Goal: Transaction & Acquisition: Purchase product/service

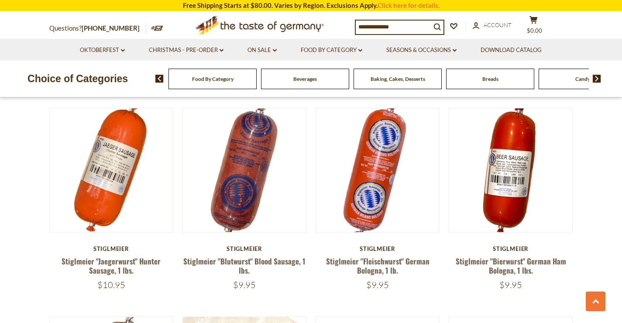
scroll to position [699, 0]
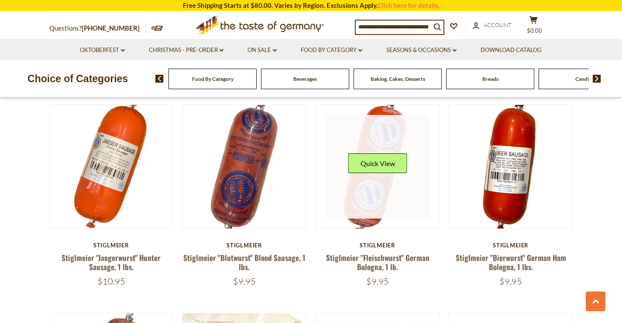
click at [376, 190] on link at bounding box center [378, 167] width 104 height 104
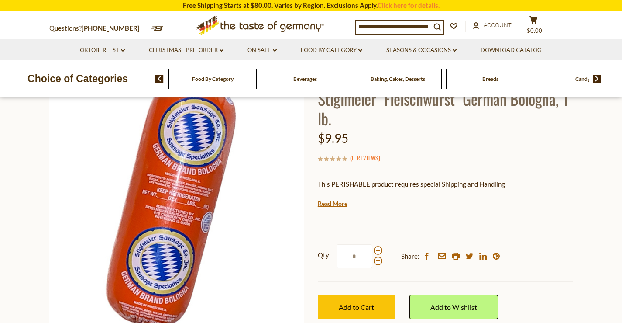
scroll to position [87, 0]
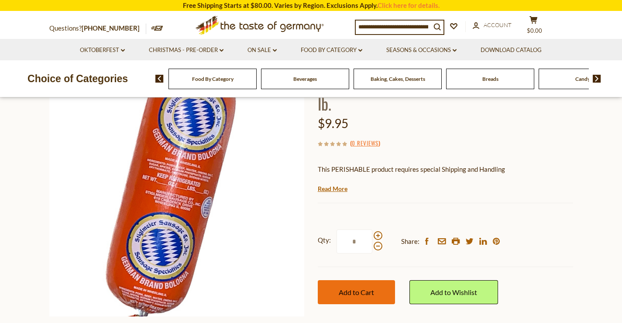
click at [353, 292] on span "Add to Cart" at bounding box center [356, 292] width 35 height 8
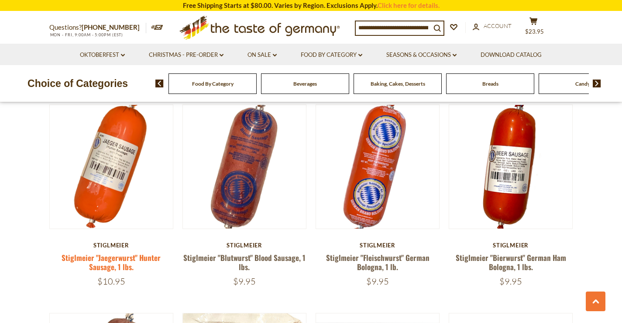
click at [120, 259] on link "Stiglmeier "Jaegerwurst" Hunter Sausage, 1 lbs." at bounding box center [111, 262] width 99 height 20
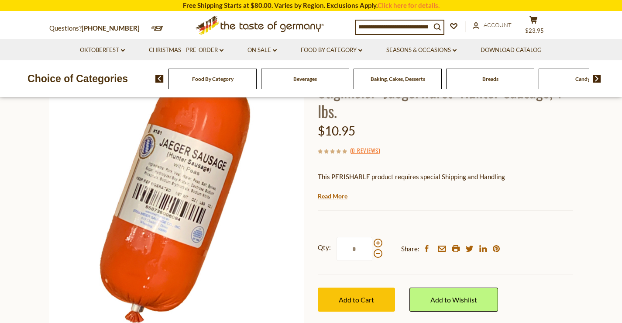
scroll to position [87, 0]
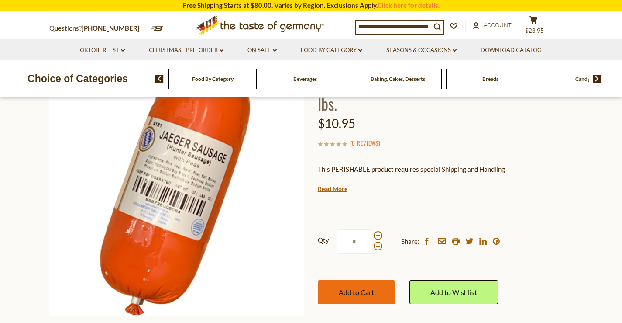
click at [358, 288] on span "Add to Cart" at bounding box center [356, 292] width 35 height 8
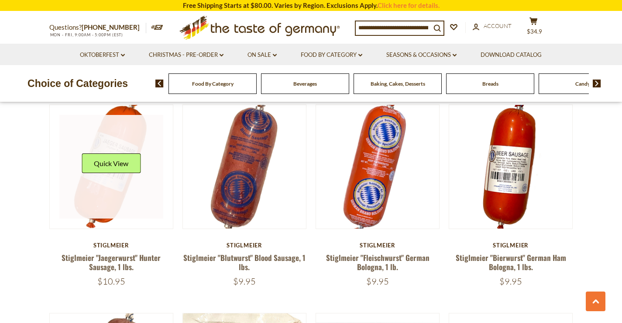
click at [138, 209] on link at bounding box center [111, 167] width 104 height 104
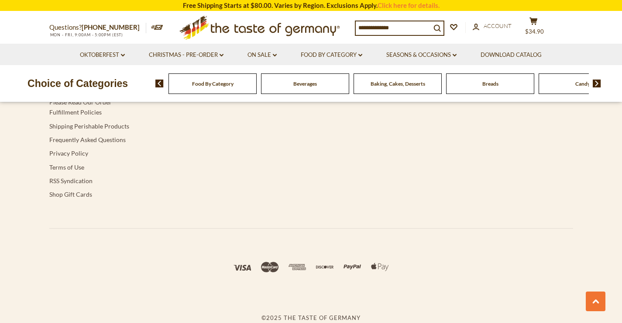
scroll to position [1687, 0]
click at [229, 86] on span "Food By Category" at bounding box center [212, 83] width 41 height 7
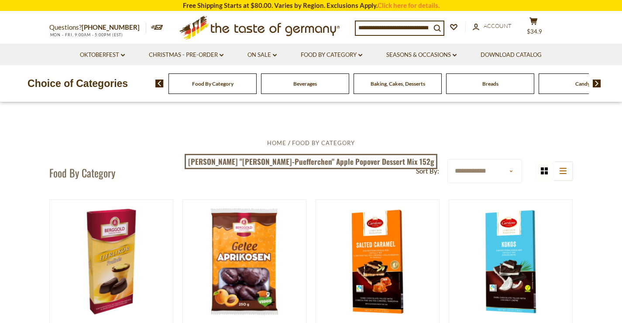
click at [222, 83] on span "Food By Category" at bounding box center [212, 83] width 41 height 7
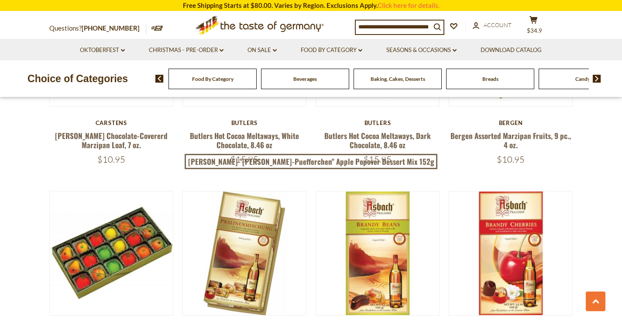
scroll to position [1354, 0]
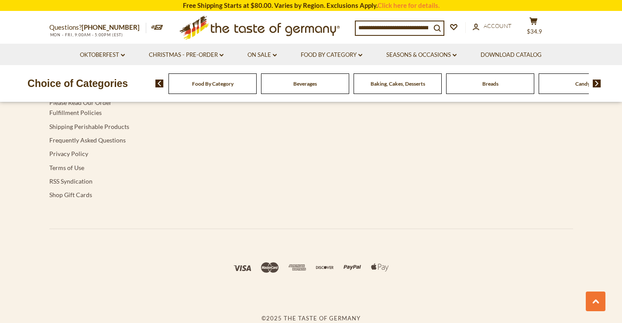
click at [599, 82] on img at bounding box center [597, 83] width 8 height 8
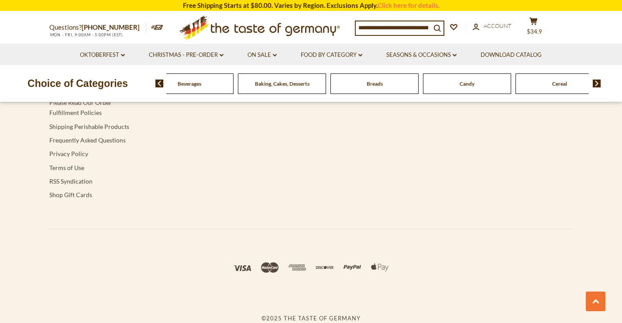
click at [599, 82] on img at bounding box center [597, 83] width 8 height 8
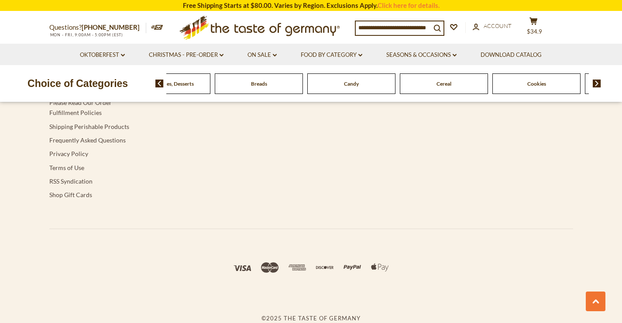
click at [599, 82] on img at bounding box center [597, 83] width 8 height 8
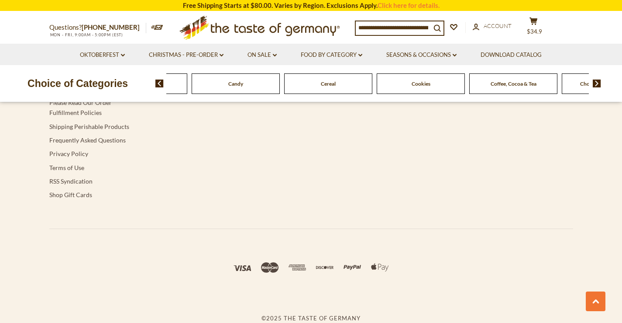
click at [599, 82] on img at bounding box center [597, 83] width 8 height 8
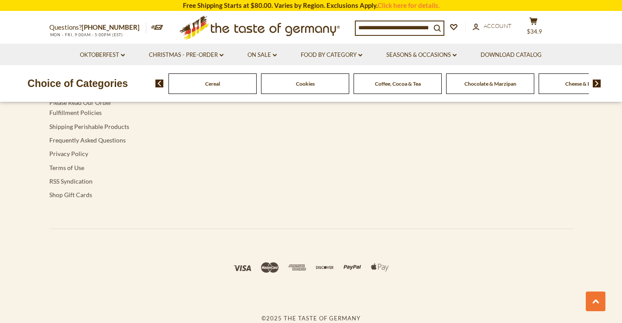
click at [599, 82] on img at bounding box center [597, 83] width 8 height 8
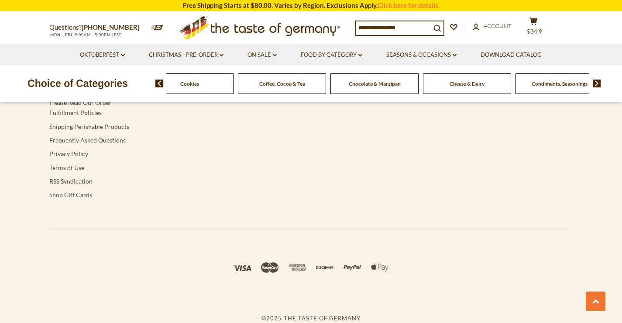
click at [599, 82] on img at bounding box center [597, 83] width 8 height 8
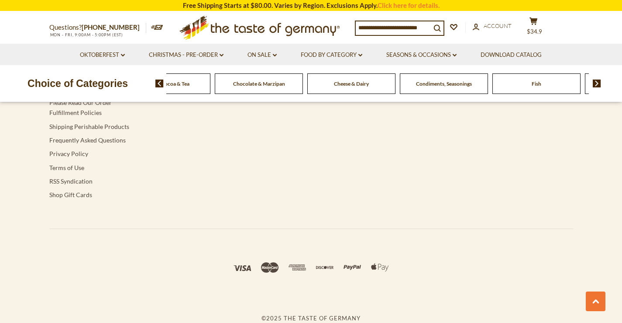
click at [599, 82] on img at bounding box center [597, 83] width 8 height 8
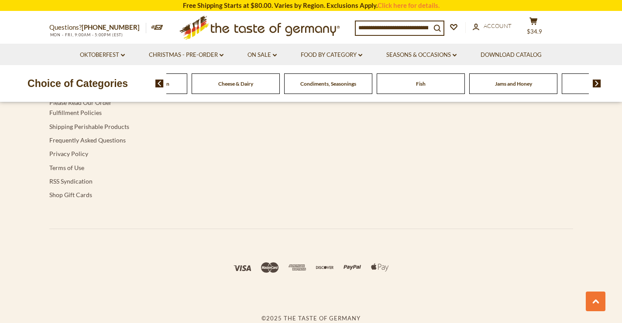
click at [599, 82] on img at bounding box center [597, 83] width 8 height 8
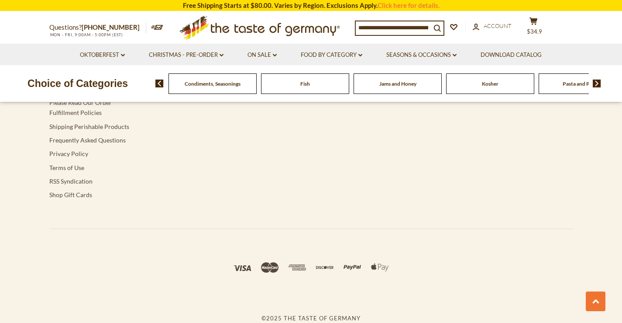
click at [599, 82] on img at bounding box center [597, 83] width 8 height 8
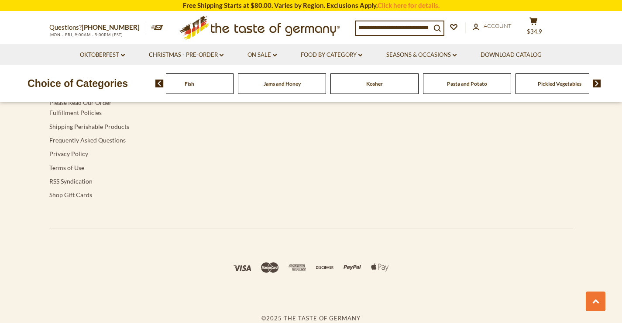
click at [599, 82] on img at bounding box center [597, 83] width 8 height 8
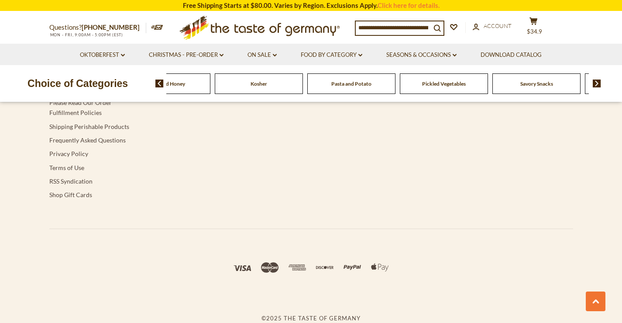
click at [599, 82] on img at bounding box center [597, 83] width 8 height 8
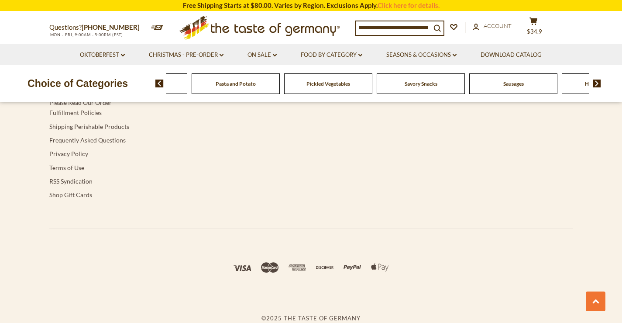
click at [599, 82] on img at bounding box center [597, 83] width 8 height 8
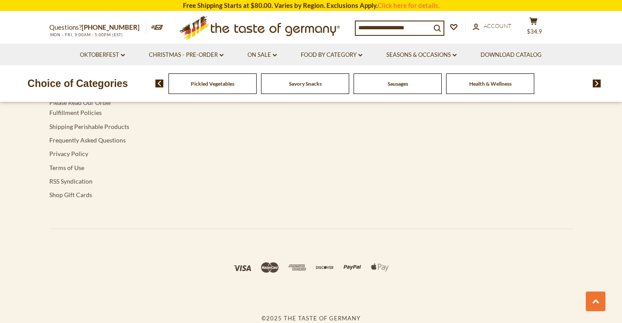
click at [406, 85] on span "Sausages" at bounding box center [398, 83] width 21 height 7
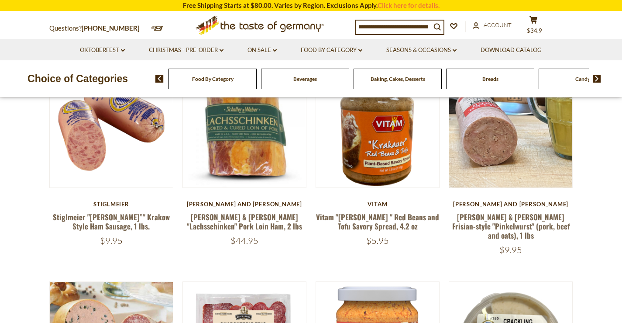
scroll to position [306, 0]
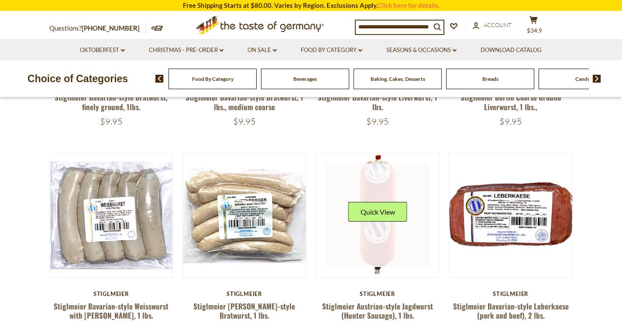
scroll to position [218, 0]
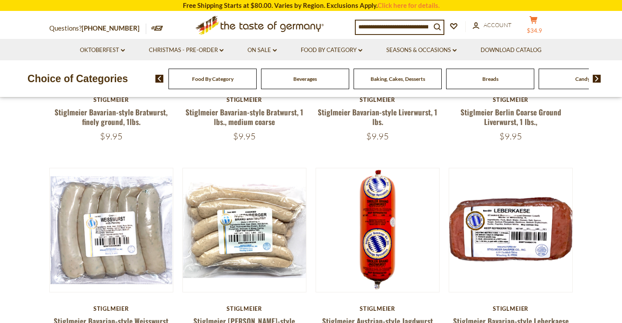
click at [535, 24] on button "cart $34.9" at bounding box center [534, 27] width 26 height 22
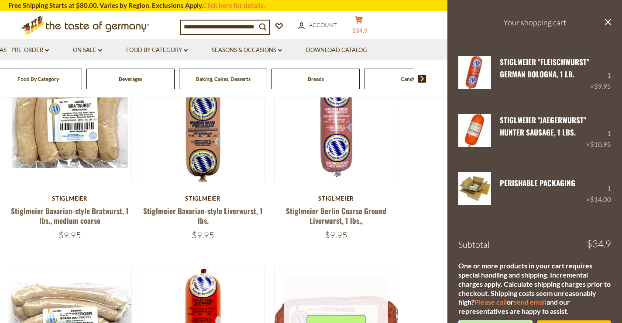
scroll to position [87, 0]
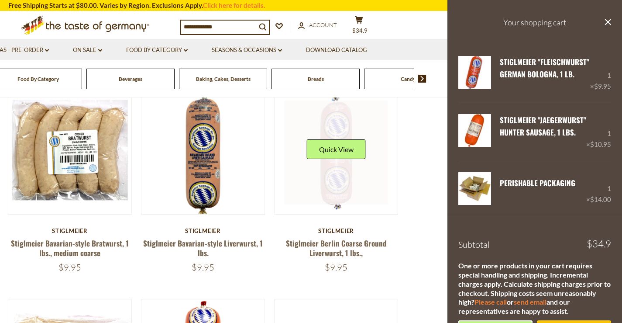
click at [338, 185] on link at bounding box center [336, 152] width 104 height 104
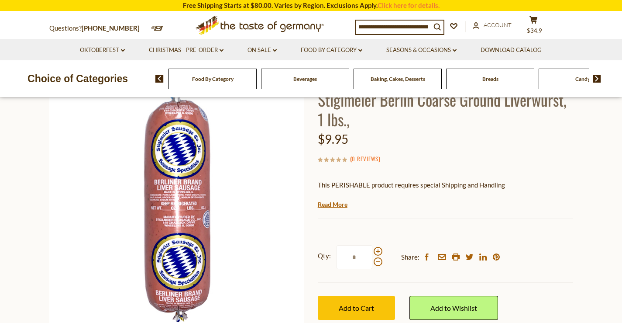
scroll to position [87, 0]
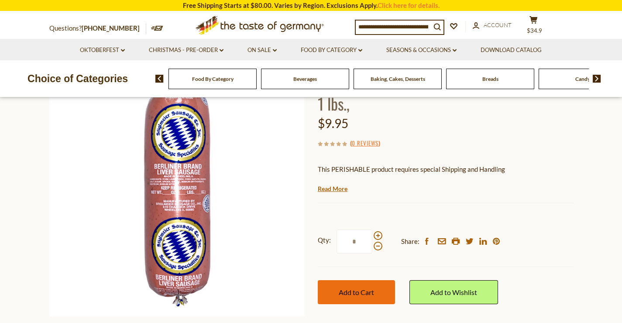
click at [353, 293] on span "Add to Cart" at bounding box center [356, 292] width 35 height 8
click at [538, 17] on icon at bounding box center [534, 19] width 8 height 7
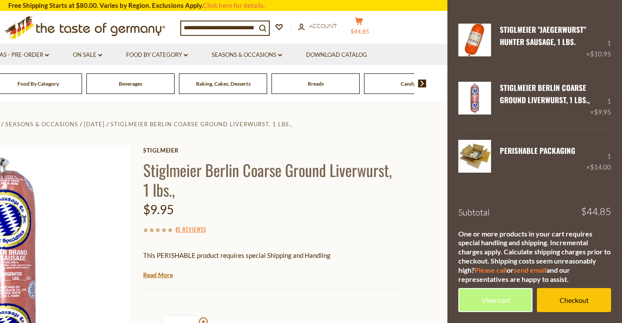
scroll to position [0, 0]
